Goal: Check status: Check status

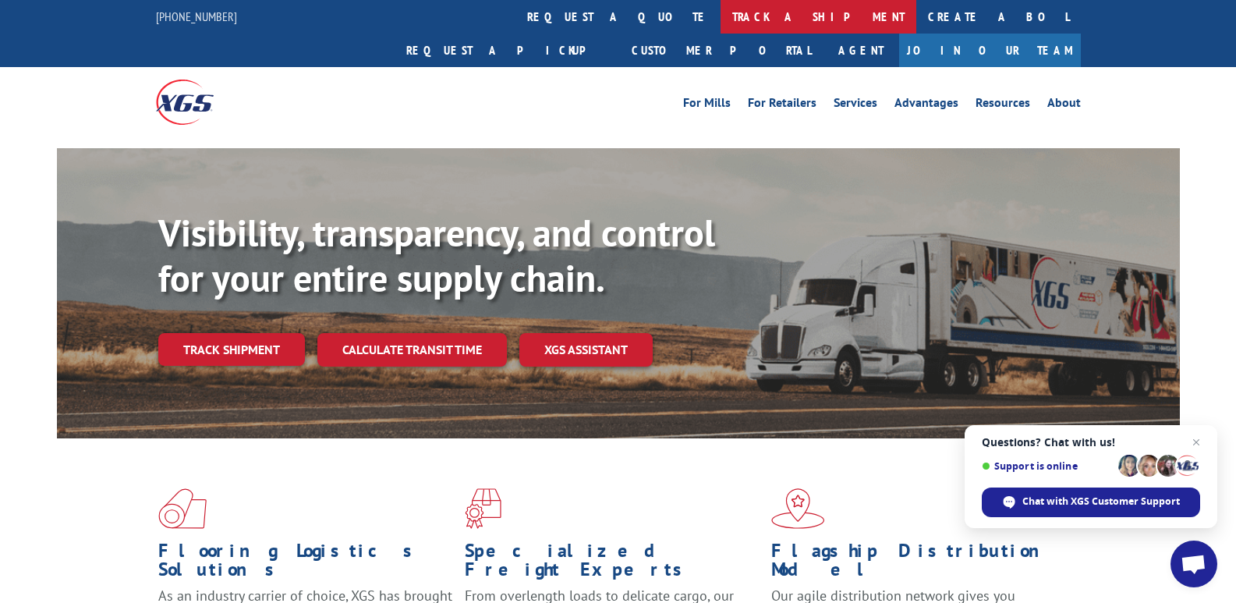
click at [721, 16] on link "track a shipment" at bounding box center [819, 17] width 196 height 34
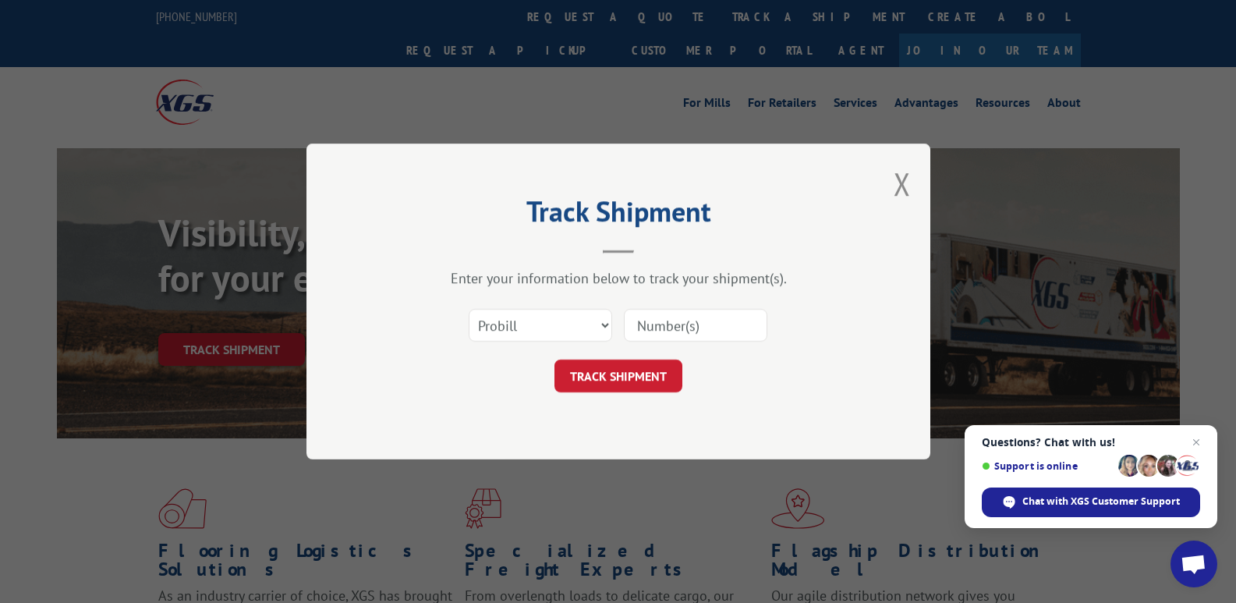
click at [704, 322] on input at bounding box center [696, 325] width 144 height 33
type input "2871981"
click at [636, 378] on button "TRACK SHIPMENT" at bounding box center [619, 376] width 128 height 33
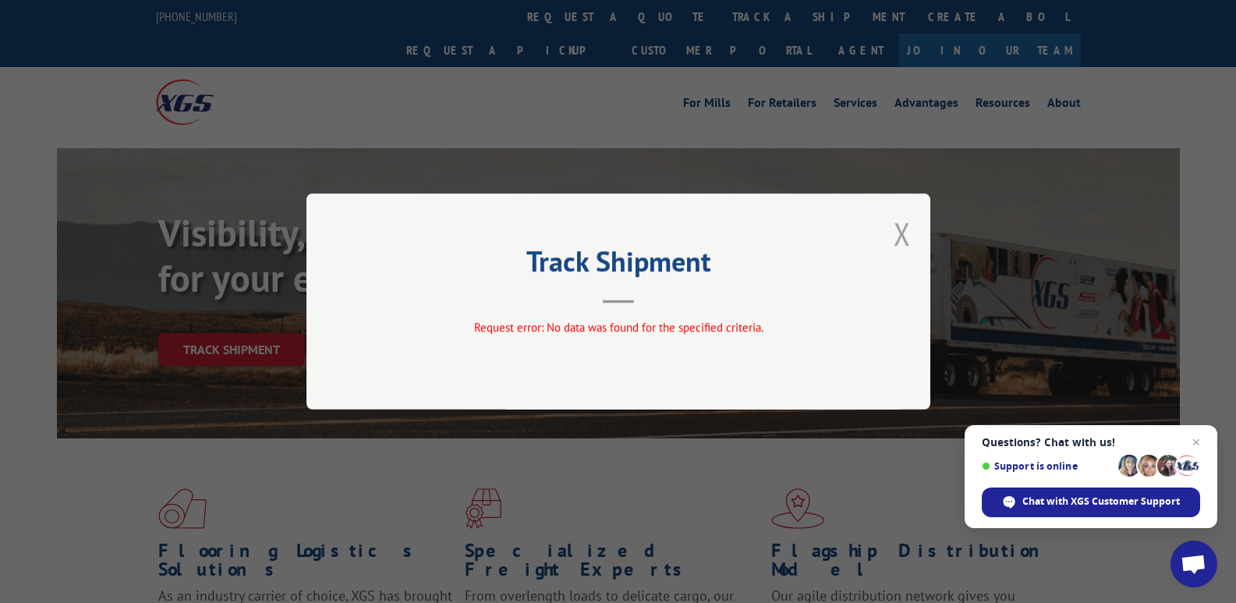
click at [904, 232] on button "Close modal" at bounding box center [902, 233] width 17 height 41
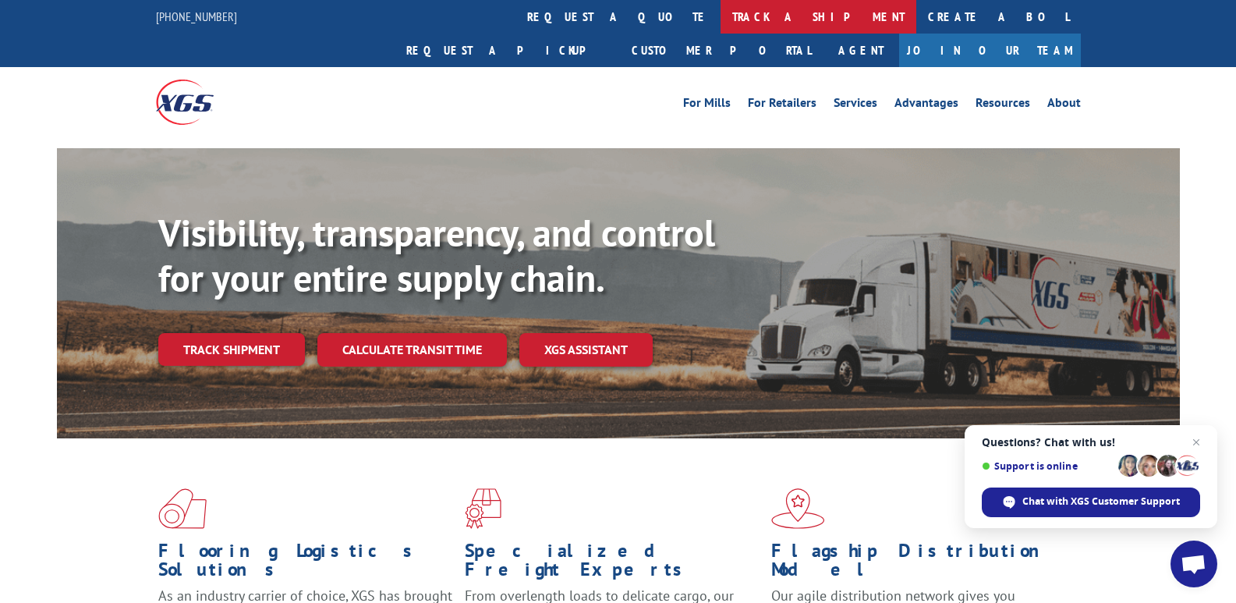
click at [721, 23] on link "track a shipment" at bounding box center [819, 17] width 196 height 34
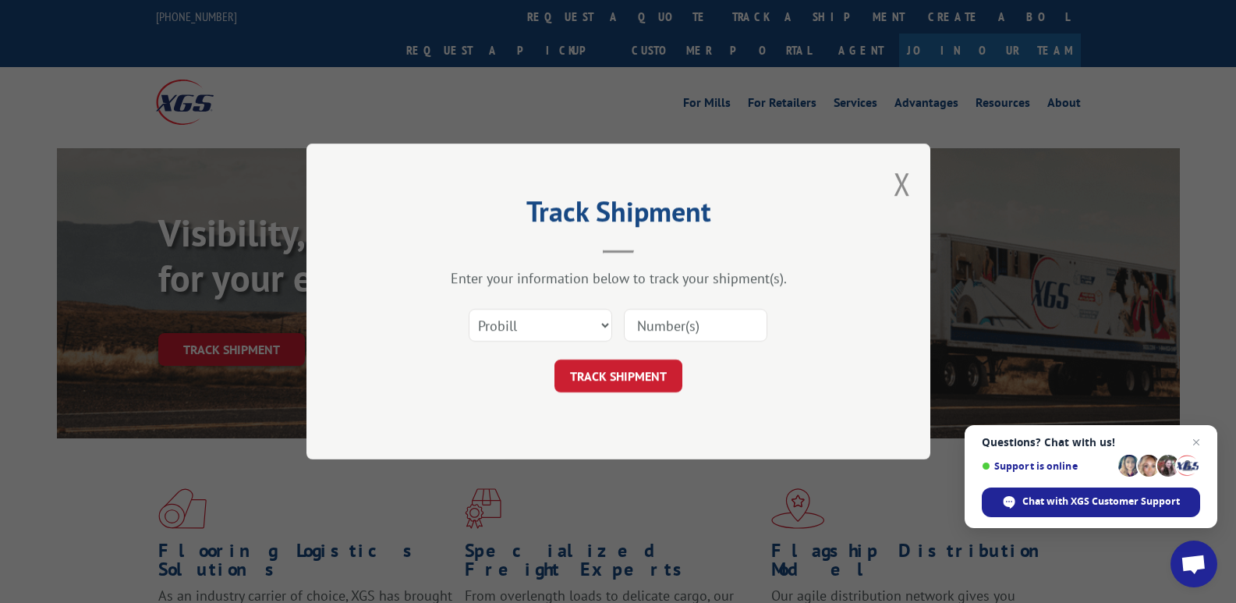
click at [674, 317] on input at bounding box center [696, 325] width 144 height 33
click at [599, 322] on select "Select category... Probill BOL PO" at bounding box center [541, 325] width 144 height 33
select select "bol"
click at [469, 309] on select "Select category... Probill BOL PO" at bounding box center [541, 325] width 144 height 33
click at [682, 324] on input at bounding box center [696, 325] width 144 height 33
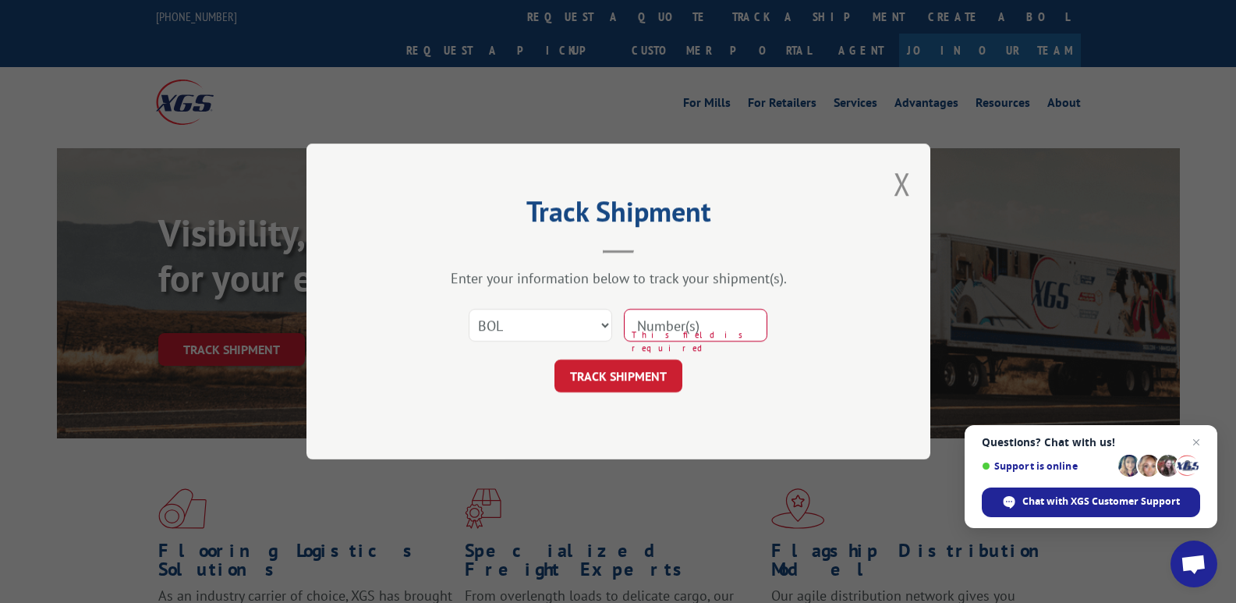
type input "2871981"
click at [610, 374] on button "TRACK SHIPMENT" at bounding box center [619, 376] width 128 height 33
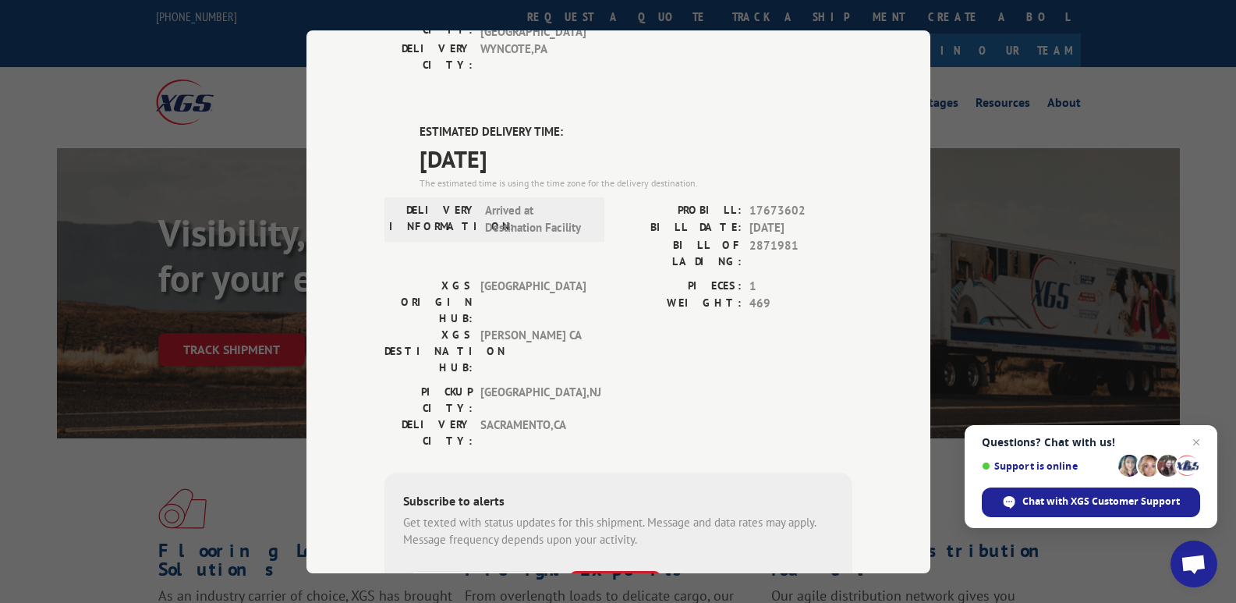
scroll to position [387, 0]
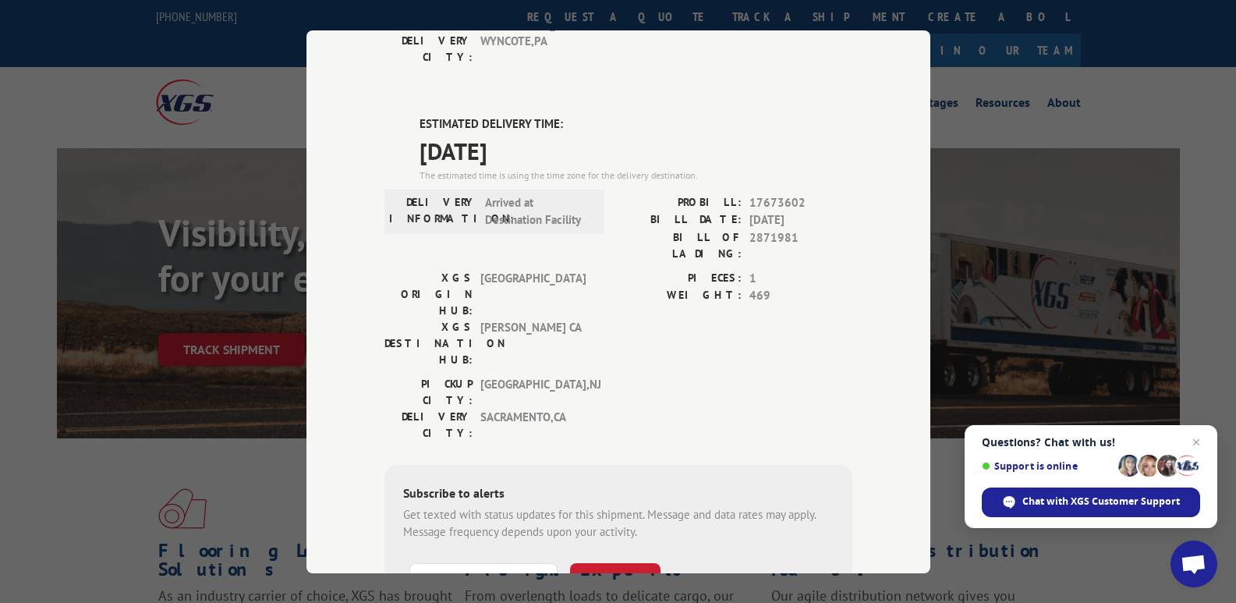
click at [449, 562] on input "+1 (___) ___-____" at bounding box center [483, 578] width 148 height 33
type input "[PHONE_NUMBER]"
drag, startPoint x: 601, startPoint y: 389, endPoint x: 915, endPoint y: 438, distance: 317.2
click at [604, 562] on button "SUBSCRIBE" at bounding box center [615, 578] width 90 height 33
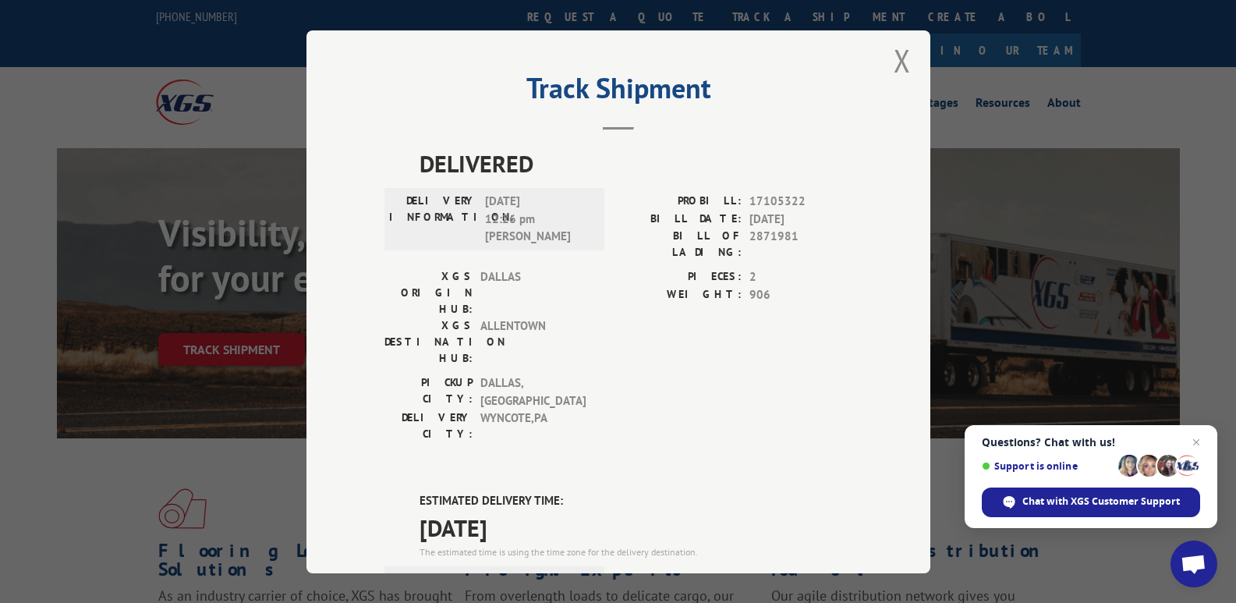
scroll to position [0, 0]
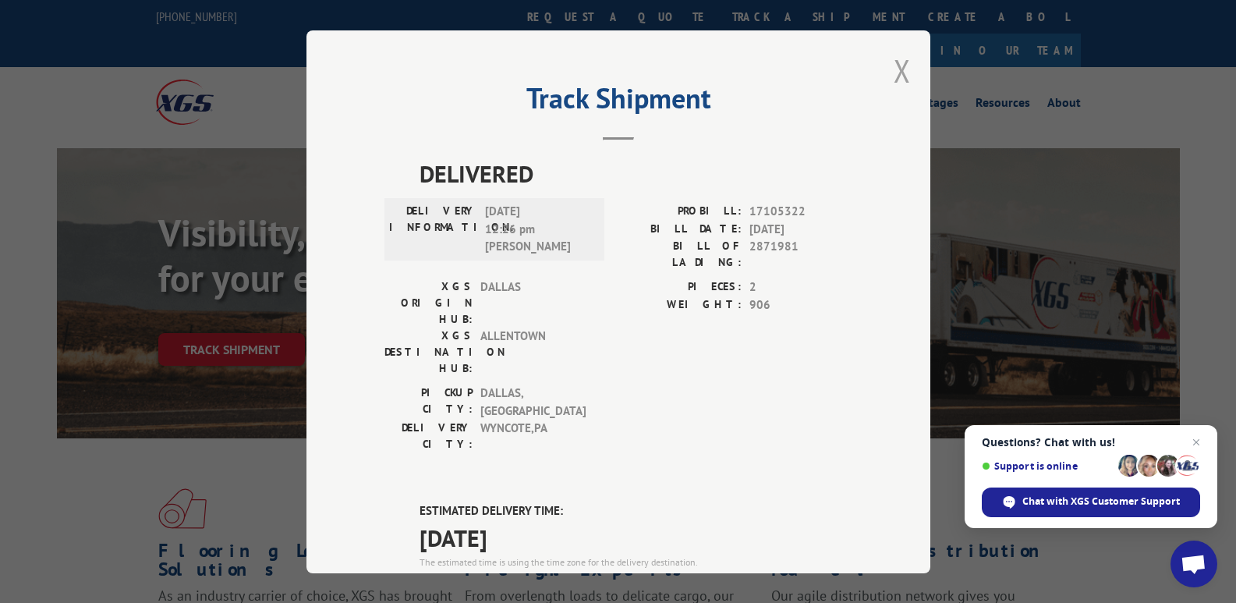
click at [897, 74] on button "Close modal" at bounding box center [902, 70] width 17 height 41
